Goal: Task Accomplishment & Management: Manage account settings

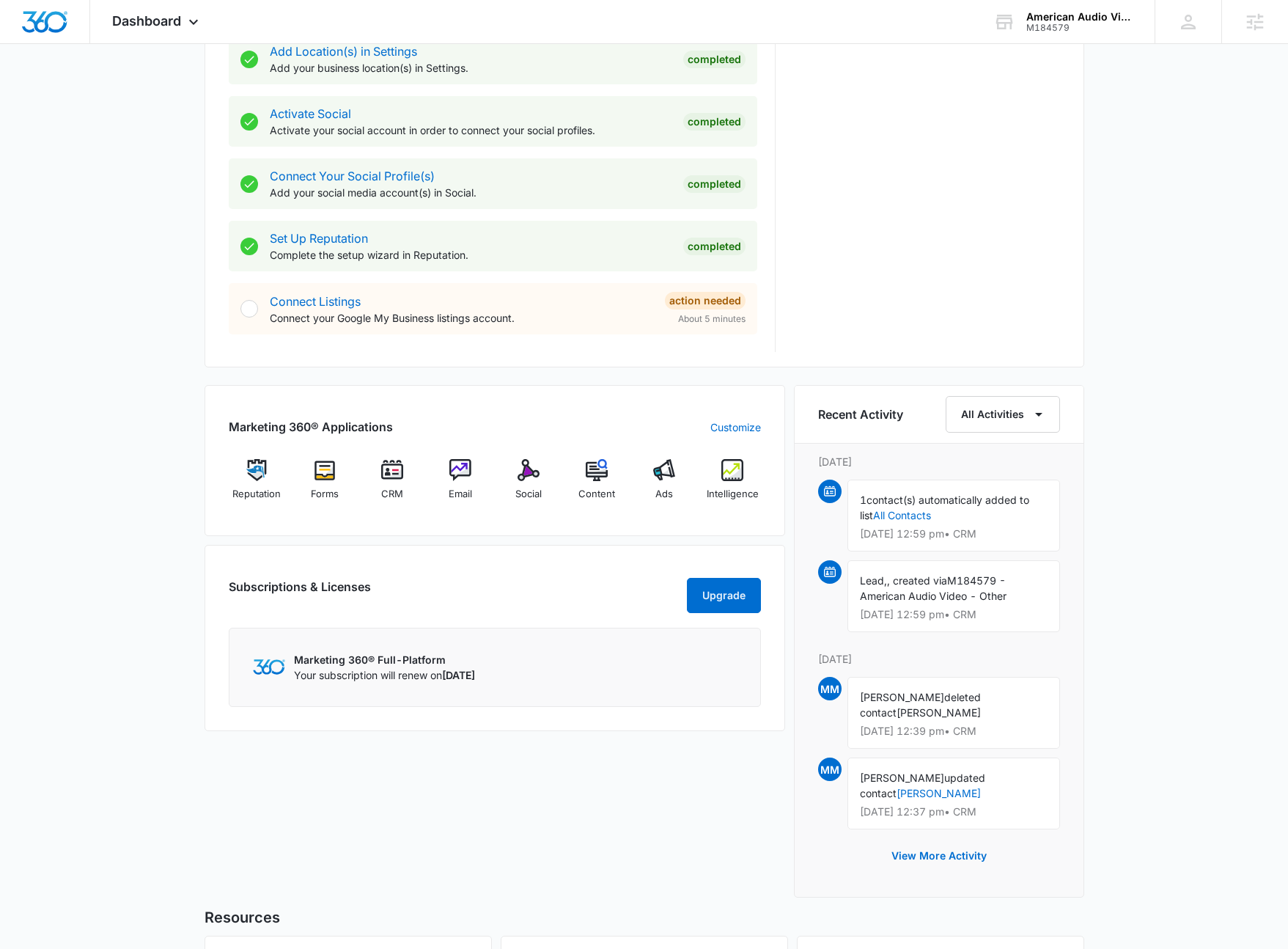
scroll to position [723, 0]
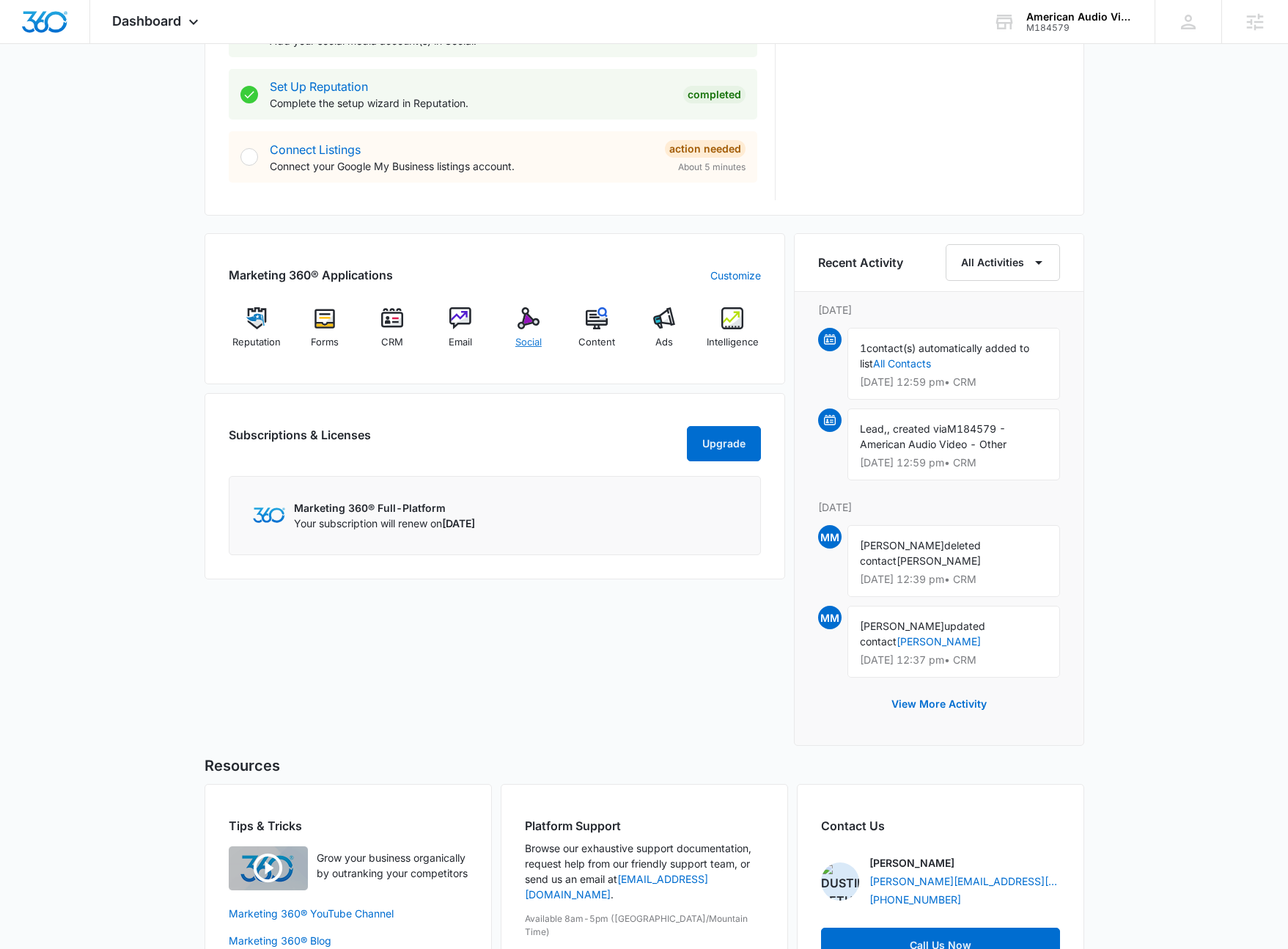
click at [530, 321] on img at bounding box center [529, 318] width 22 height 22
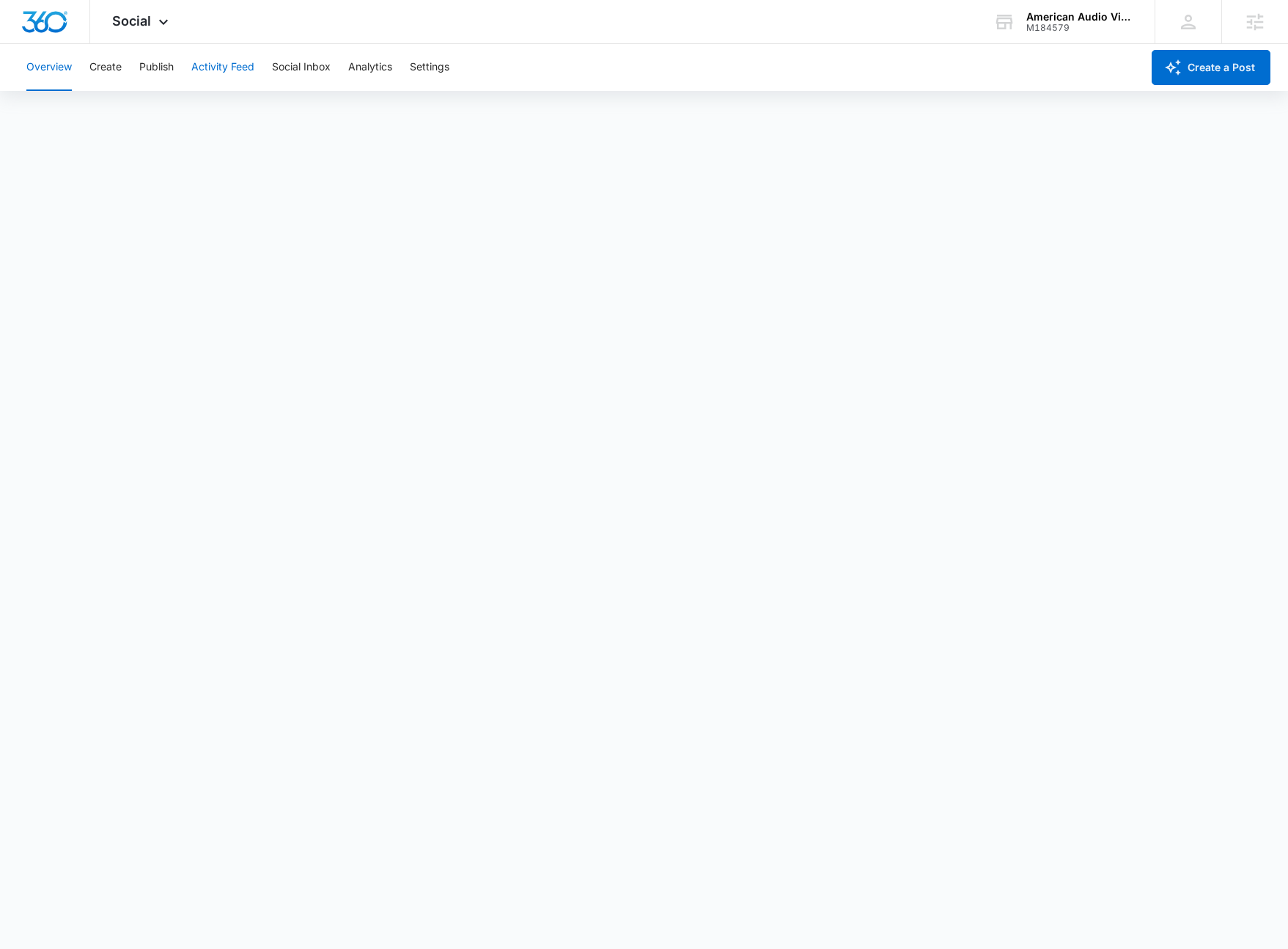
click at [233, 71] on button "Activity Feed" at bounding box center [223, 67] width 63 height 47
click at [127, 114] on button "Direct Messages" at bounding box center [147, 112] width 80 height 41
click at [312, 68] on button "Social Inbox" at bounding box center [301, 67] width 58 height 47
